Goal: Find specific page/section: Find specific page/section

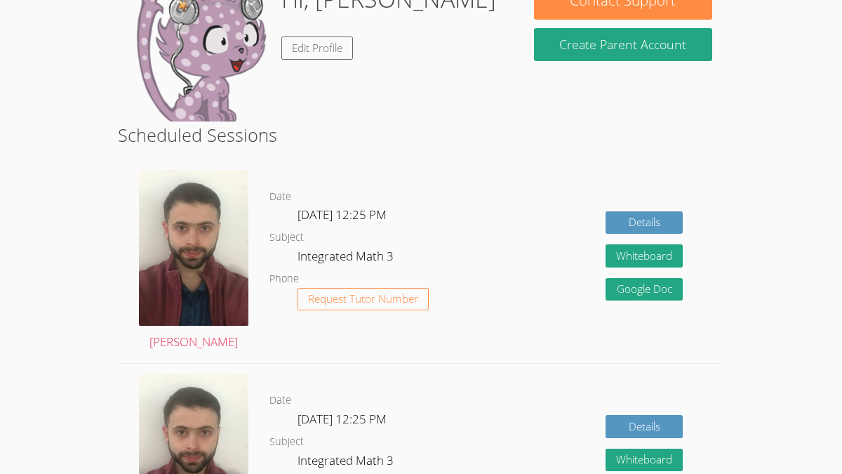
scroll to position [153, 0]
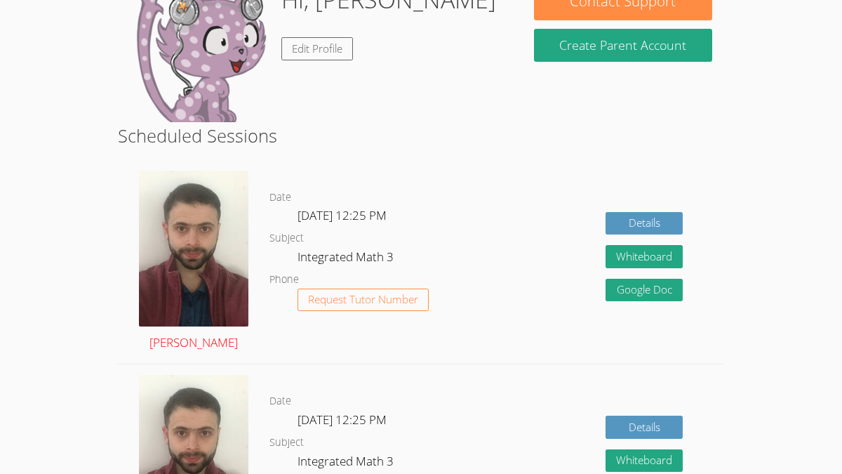
click at [191, 338] on link "[PERSON_NAME]" at bounding box center [193, 262] width 109 height 182
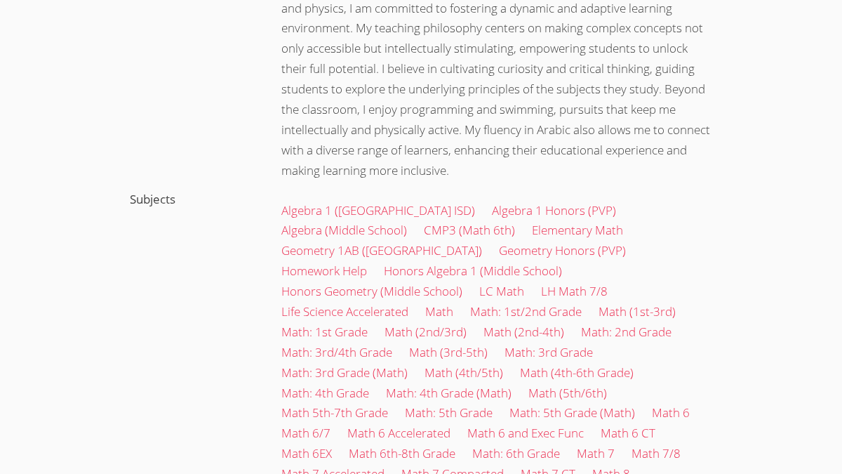
scroll to position [446, 0]
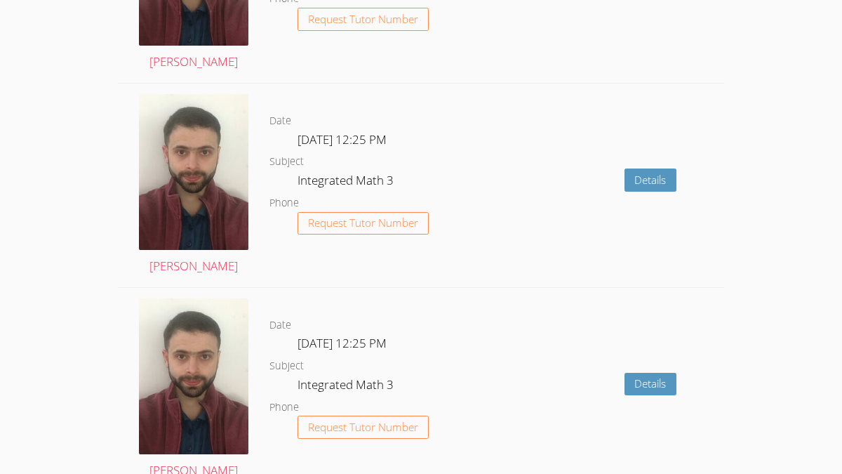
scroll to position [1625, 0]
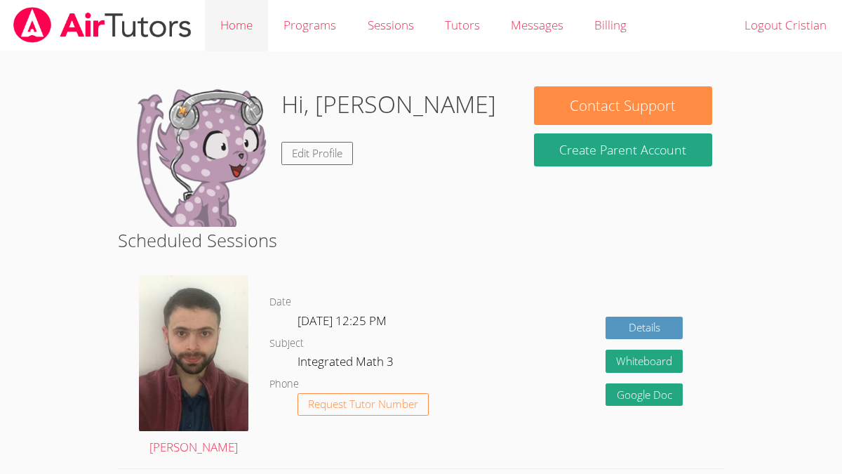
click at [225, 31] on link "Home" at bounding box center [236, 25] width 63 height 51
click at [332, 164] on link "Edit Profile" at bounding box center [317, 153] width 72 height 23
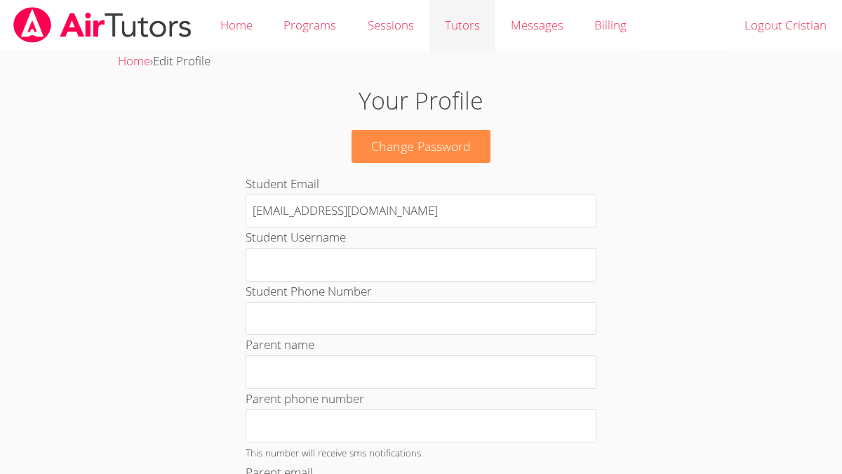
click at [444, 37] on link "Tutors" at bounding box center [463, 25] width 66 height 51
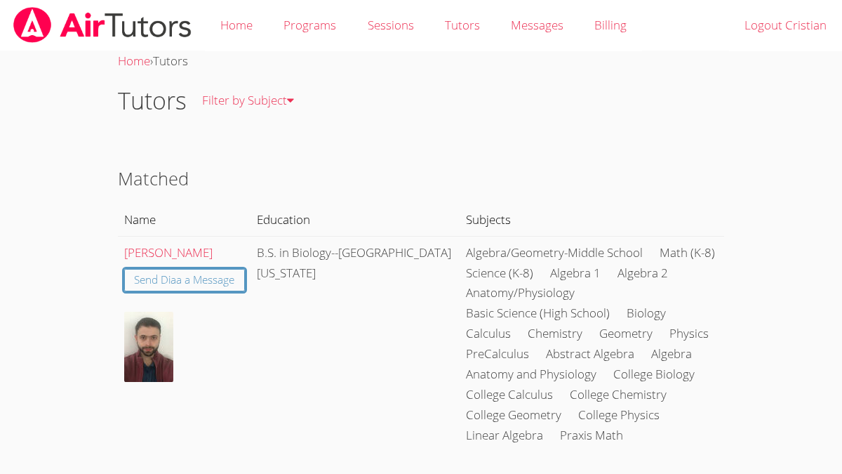
click at [160, 378] on img at bounding box center [148, 347] width 49 height 70
click at [178, 253] on link "[PERSON_NAME]" at bounding box center [168, 252] width 88 height 16
